Goal: Answer question/provide support

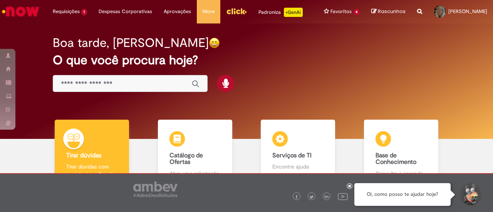
click at [349, 186] on icon at bounding box center [349, 186] width 3 height 4
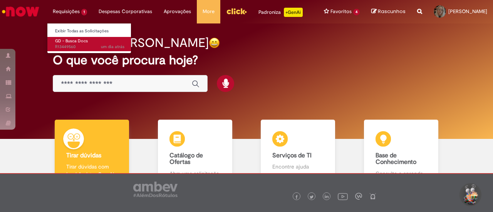
click at [69, 35] on li "GD - Busca Docs um dia atrás um dia atrás R13449560" at bounding box center [89, 43] width 85 height 16
click at [72, 44] on span "um dia atrás um dia atrás R13449560" at bounding box center [89, 47] width 69 height 6
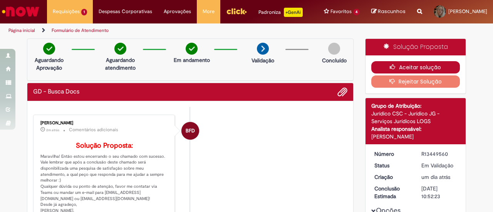
click at [435, 74] on button "Aceitar solução" at bounding box center [415, 67] width 89 height 12
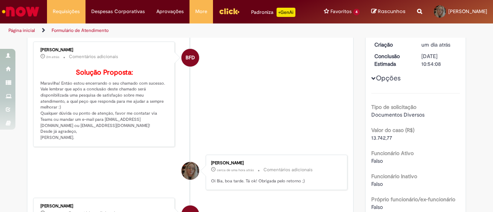
scroll to position [192, 0]
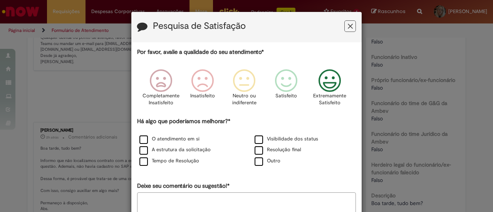
click at [325, 82] on icon "Feedback" at bounding box center [329, 80] width 29 height 23
click at [165, 138] on label "O atendimento em si" at bounding box center [169, 138] width 60 height 7
click at [184, 160] on label "Tempo de Resolução" at bounding box center [169, 160] width 60 height 7
click at [285, 151] on label "Resolução final" at bounding box center [277, 149] width 47 height 7
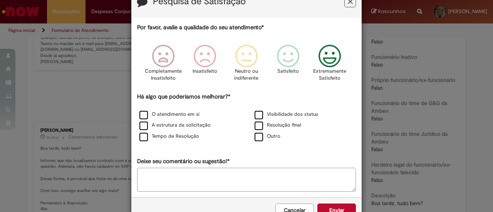
scroll to position [46, 0]
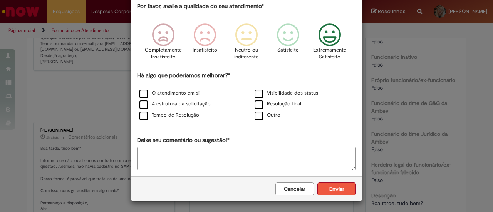
click at [331, 191] on button "Enviar" at bounding box center [336, 188] width 38 height 13
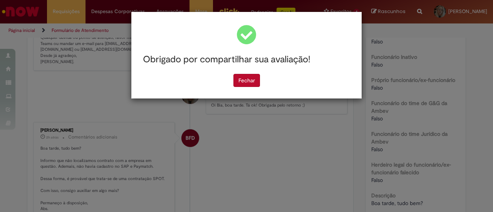
scroll to position [0, 0]
click at [248, 79] on button "Fechar" at bounding box center [246, 80] width 27 height 13
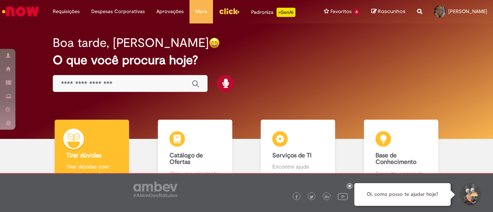
click at [349, 186] on icon at bounding box center [349, 186] width 3 height 4
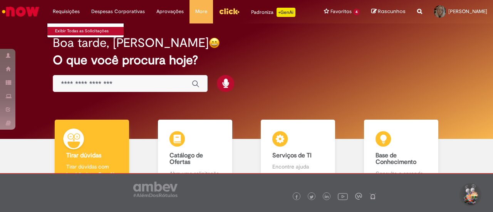
click at [75, 32] on link "Exibir Todas as Solicitações" at bounding box center [89, 31] width 85 height 8
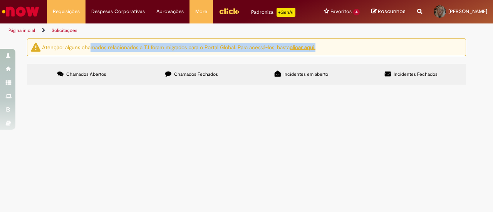
drag, startPoint x: 92, startPoint y: 47, endPoint x: 374, endPoint y: 44, distance: 282.5
click at [374, 44] on div "Atenção: alguns chamados relacionados a T.I foram migrados para o Portal Global…" at bounding box center [246, 47] width 439 height 18
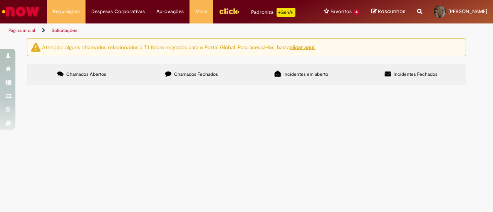
click at [258, 83] on label "Incidentes em aberto" at bounding box center [301, 74] width 110 height 21
click at [203, 77] on span "Chamados Fechados" at bounding box center [196, 74] width 44 height 6
click at [101, 76] on span "Chamados Abertos" at bounding box center [86, 74] width 40 height 6
click at [180, 76] on span "Chamados Fechados" at bounding box center [196, 74] width 44 height 6
click at [194, 73] on span "Chamados Fechados" at bounding box center [196, 74] width 44 height 6
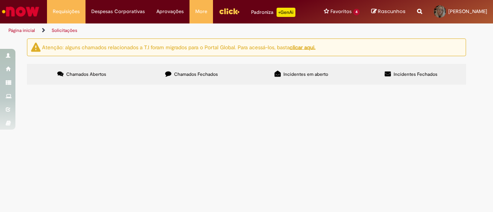
click at [33, 6] on img "Ir para a Homepage" at bounding box center [21, 11] width 40 height 15
